Goal: Task Accomplishment & Management: Manage account settings

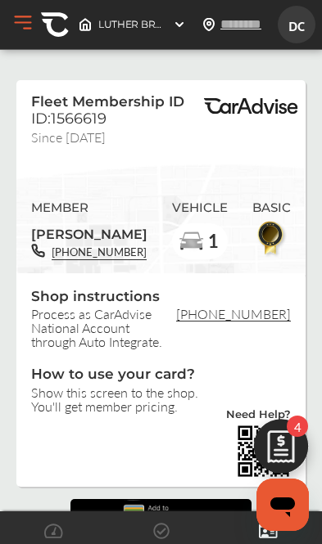
click at [286, 427] on img at bounding box center [280, 451] width 79 height 79
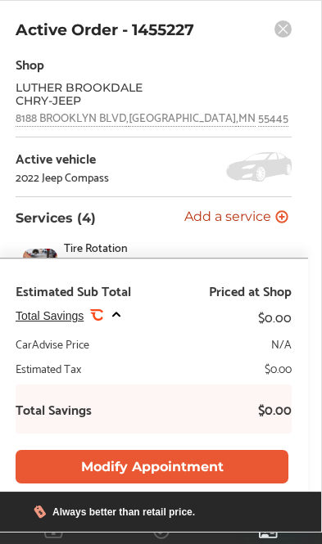
click at [291, 24] on icon at bounding box center [282, 28] width 17 height 17
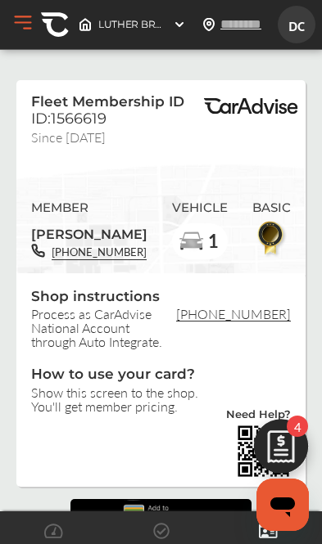
click at [5, 22] on div "LUTHER BROOKDALE CHRY-JEEP , 8188 BROOKLYN BLVD BROOKLYN PARK , MN 55445 LUTHER…" at bounding box center [157, 25] width 315 height 38
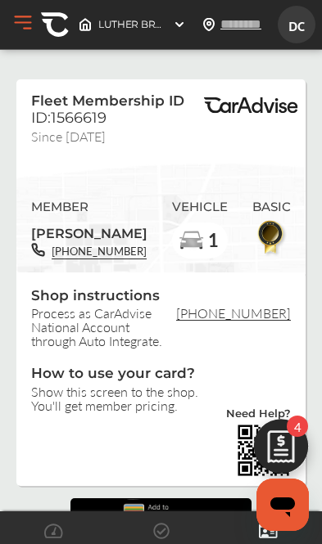
click at [29, 22] on button "Open Menu" at bounding box center [23, 23] width 25 height 25
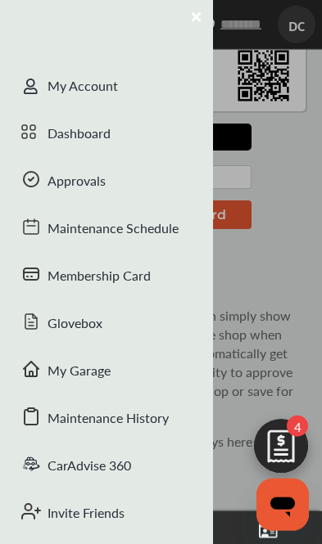
scroll to position [391, 0]
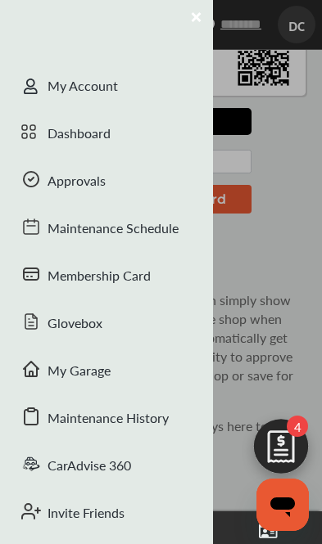
click at [151, 147] on div "Dashboard" at bounding box center [106, 134] width 213 height 47
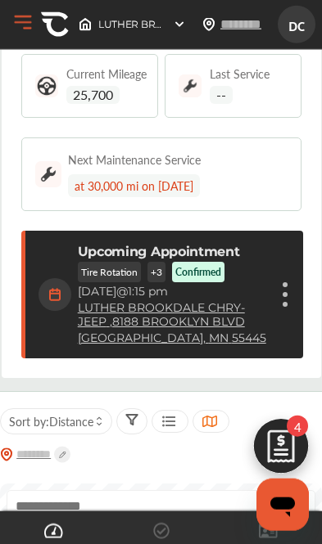
scroll to position [97, 0]
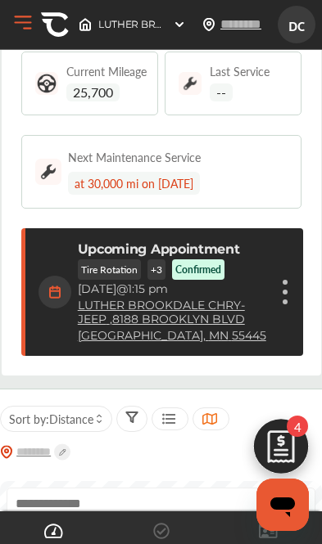
click at [257, 263] on div "Upcoming Appointment Tire Rotation + 3 Confirmed Monday, Sep 8 @ 1:15 pm LUTHER…" at bounding box center [173, 291] width 190 height 101
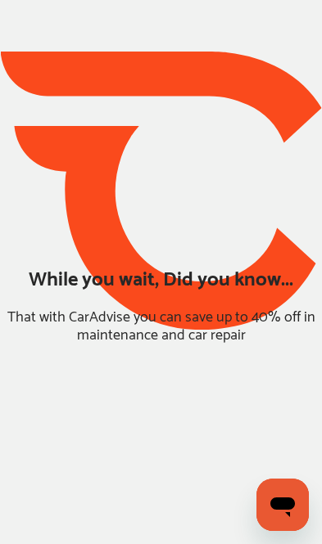
scroll to position [25, 0]
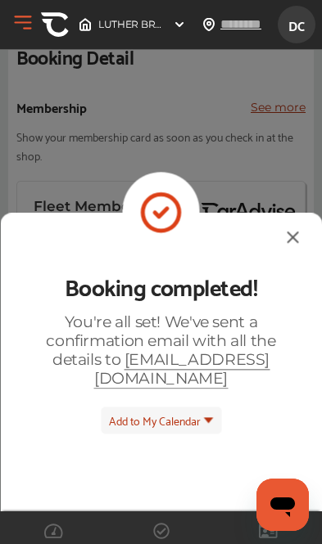
click at [282, 227] on img at bounding box center [292, 237] width 20 height 20
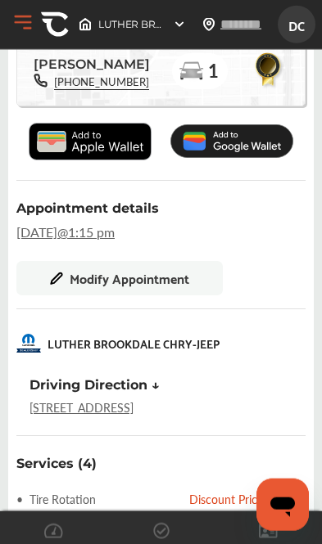
scroll to position [269, 0]
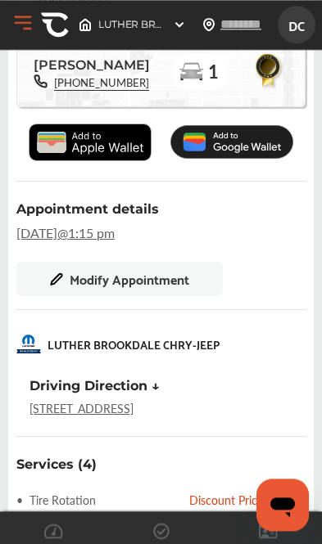
click at [169, 286] on span "Modify Appointment" at bounding box center [129, 279] width 119 height 15
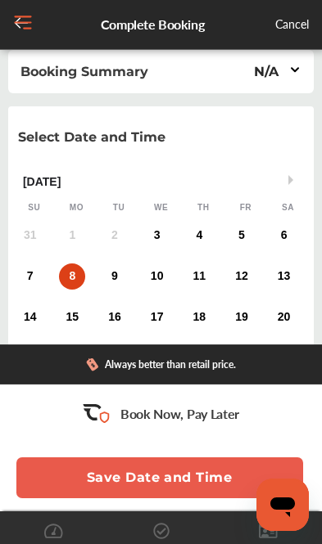
click at [155, 248] on div "3" at bounding box center [157, 236] width 26 height 26
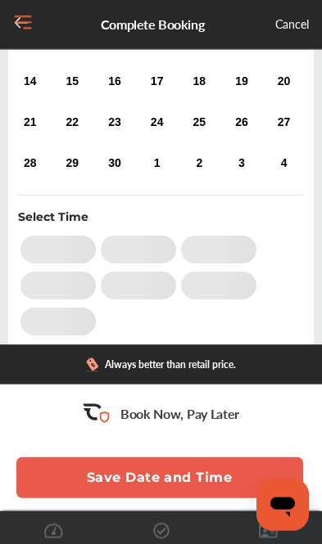
scroll to position [205, 0]
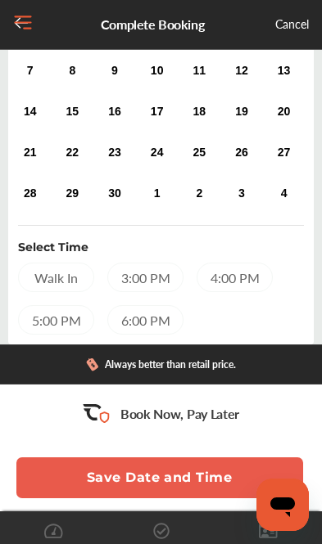
click at [63, 327] on div "5:00 PM" at bounding box center [56, 319] width 76 height 29
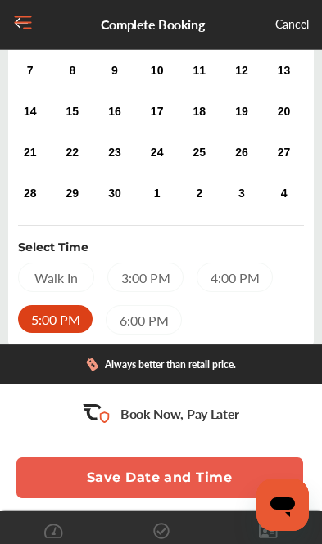
click at [203, 498] on button "Save Date and Time" at bounding box center [159, 477] width 286 height 41
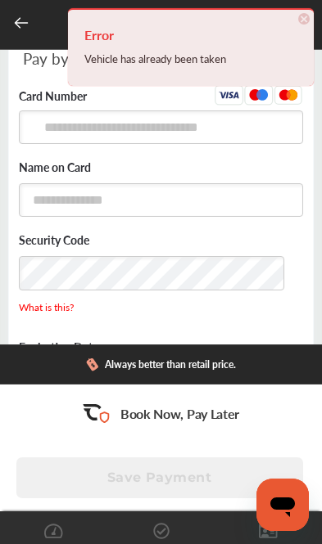
scroll to position [25, 0]
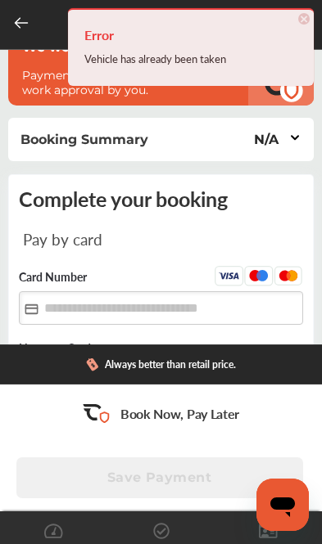
click at [300, 15] on span "×" at bounding box center [303, 18] width 11 height 11
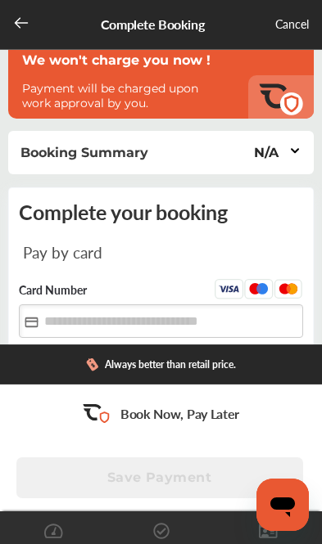
scroll to position [0, 0]
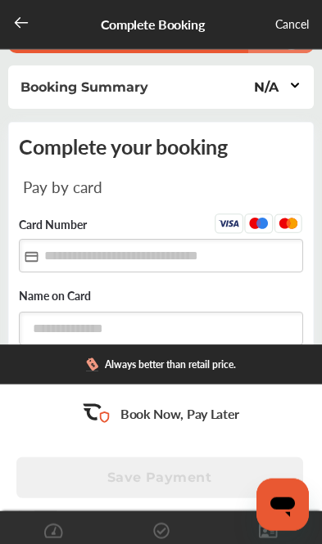
scroll to position [11, 0]
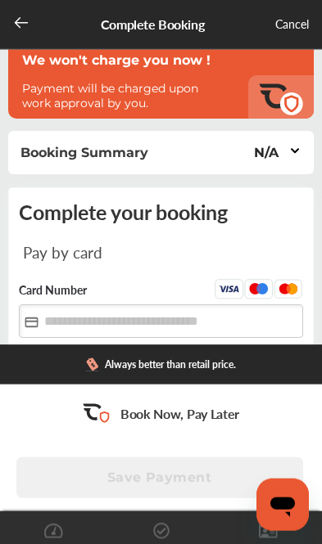
click at [294, 23] on div "Cancel" at bounding box center [292, 25] width 34 height 20
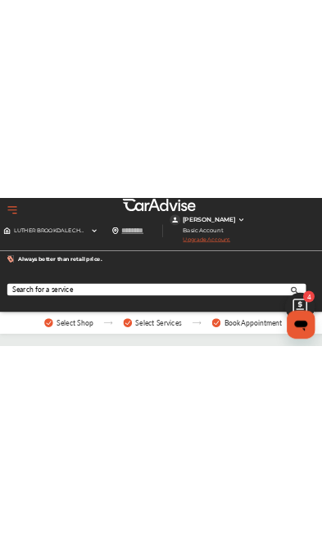
scroll to position [242, 0]
